Goal: Navigation & Orientation: Find specific page/section

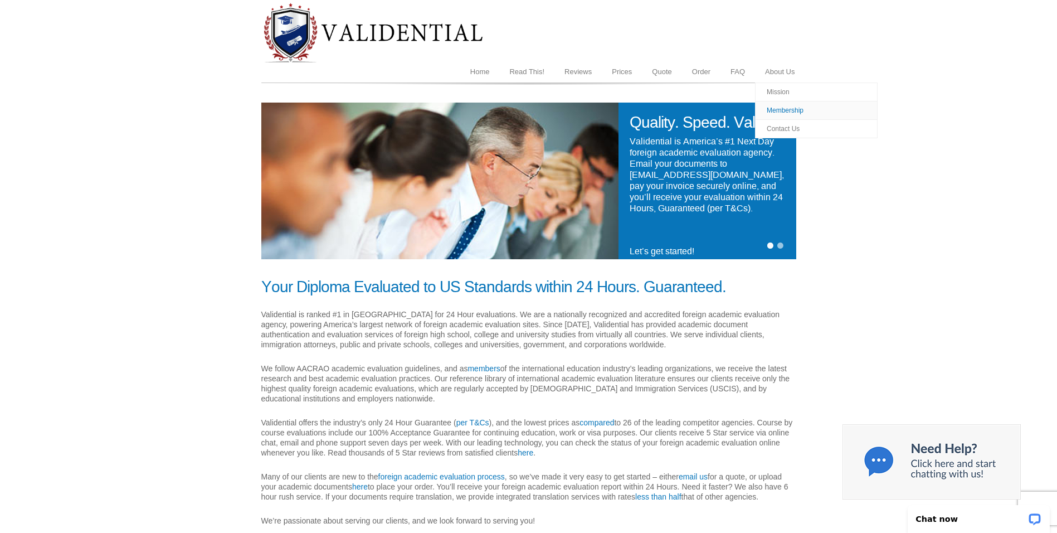
click at [791, 107] on link "Membership" at bounding box center [816, 110] width 123 height 18
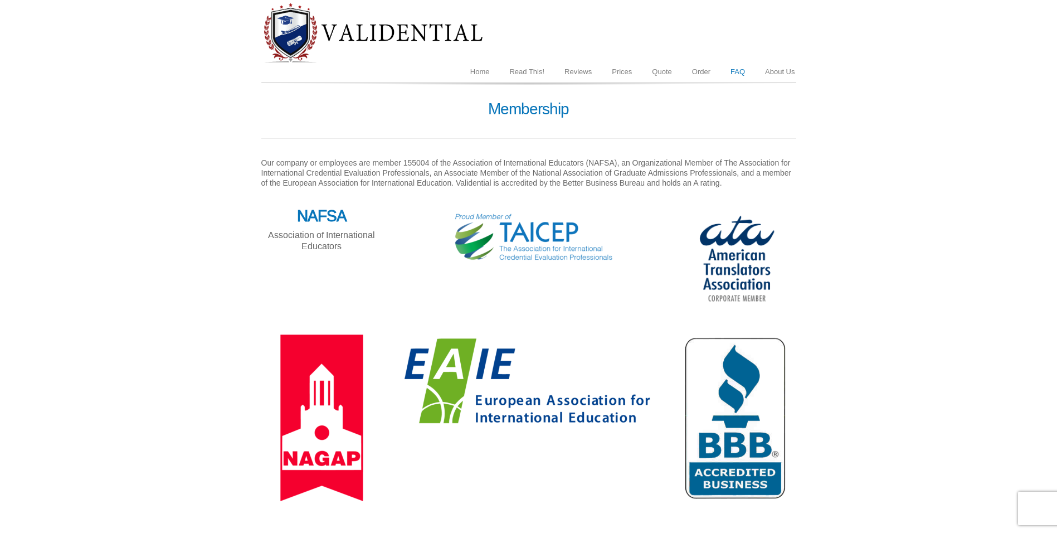
click at [737, 75] on link "FAQ" at bounding box center [737, 71] width 35 height 21
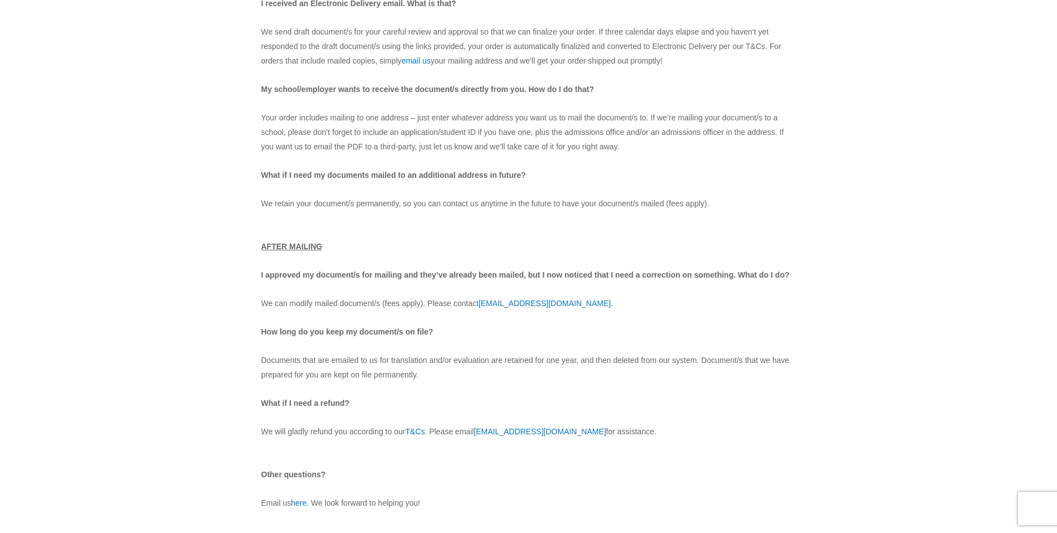
scroll to position [5299, 0]
